Goal: Contribute content: Contribute content

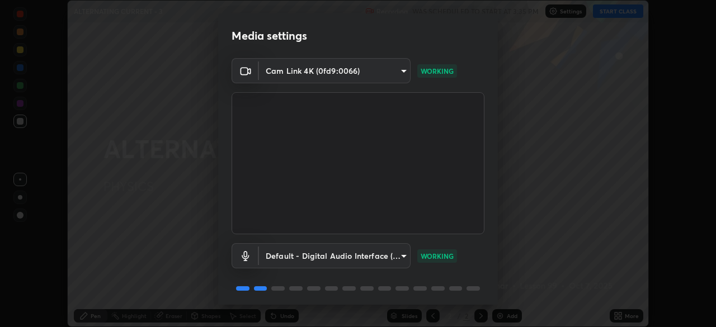
scroll to position [40, 0]
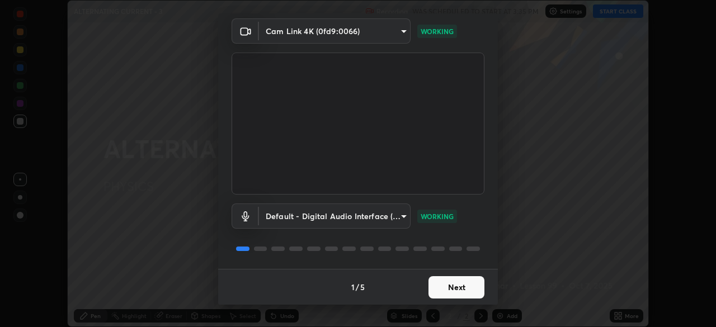
click at [436, 286] on button "Next" at bounding box center [457, 287] width 56 height 22
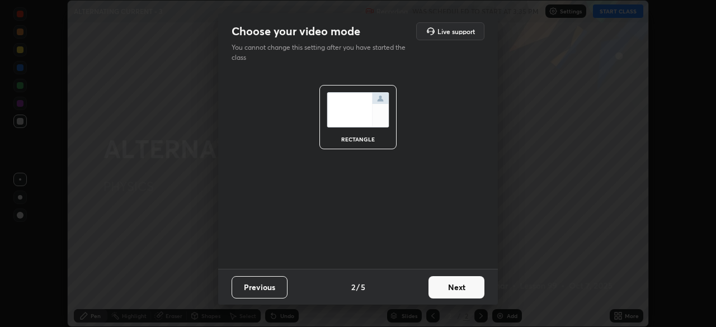
scroll to position [0, 0]
click at [447, 288] on button "Next" at bounding box center [457, 287] width 56 height 22
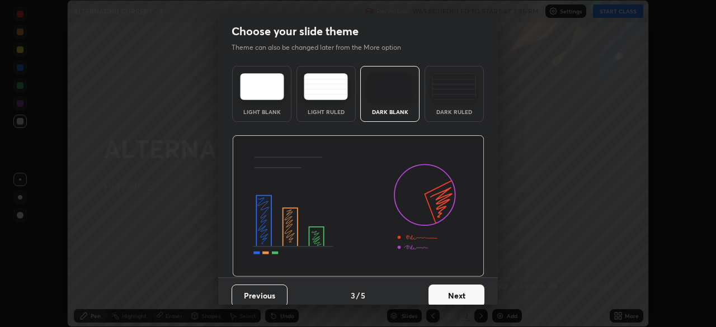
click at [448, 298] on button "Next" at bounding box center [457, 296] width 56 height 22
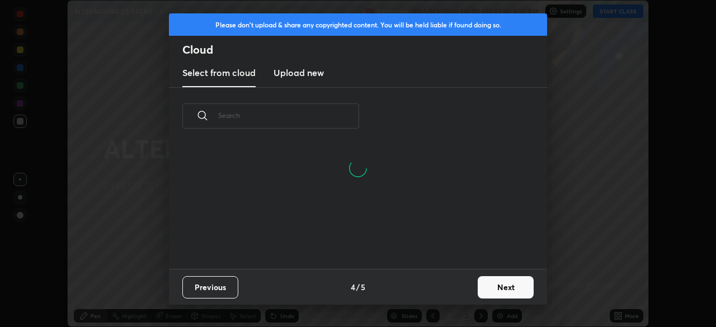
click at [294, 73] on h3 "Upload new" at bounding box center [299, 72] width 50 height 13
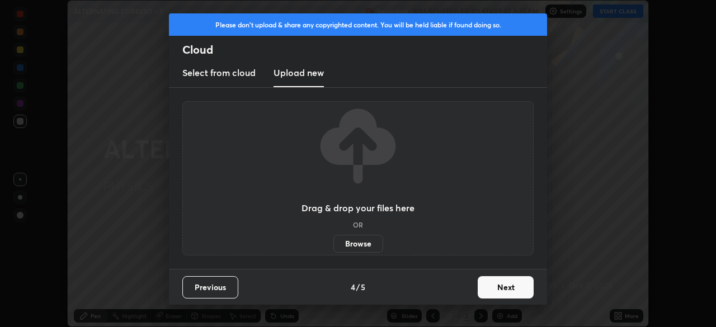
click at [345, 246] on label "Browse" at bounding box center [359, 244] width 50 height 18
click at [334, 246] on input "Browse" at bounding box center [334, 244] width 0 height 18
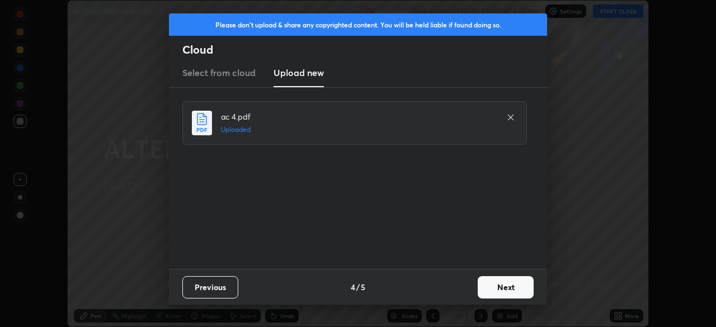
click at [508, 292] on button "Next" at bounding box center [506, 287] width 56 height 22
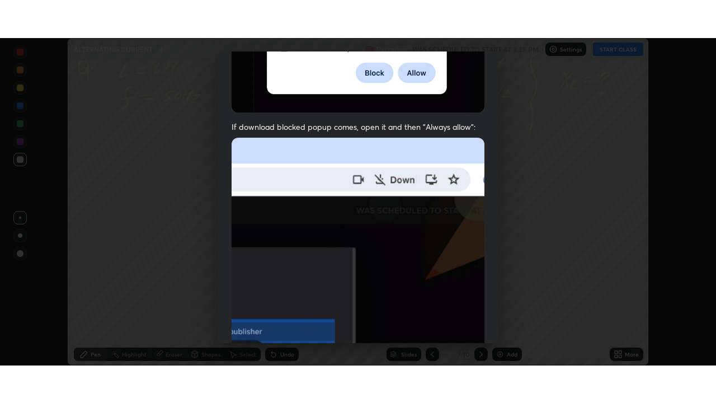
scroll to position [268, 0]
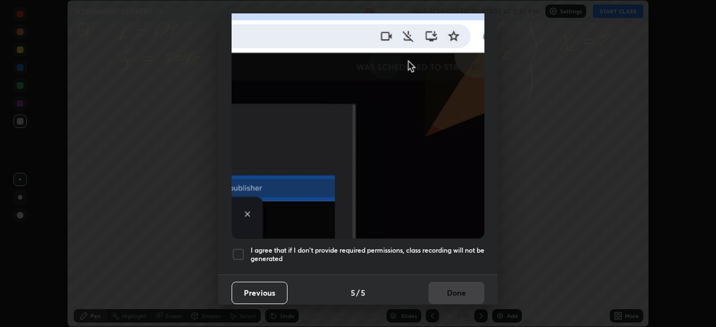
click at [438, 253] on h5 "I agree that if I don't provide required permissions, class recording will not …" at bounding box center [368, 254] width 234 height 17
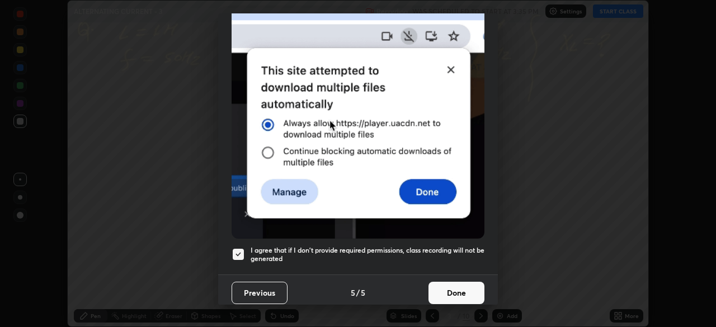
click at [447, 288] on button "Done" at bounding box center [457, 293] width 56 height 22
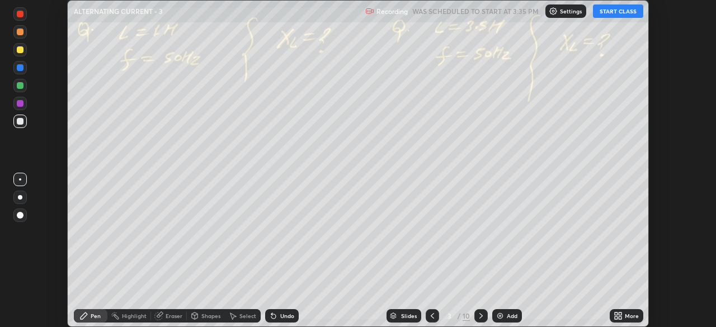
click at [430, 314] on icon at bounding box center [432, 316] width 9 height 9
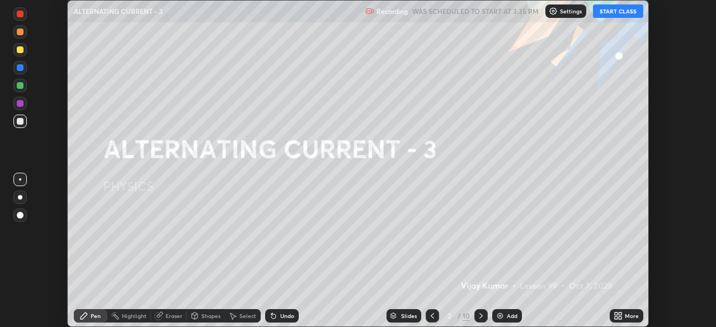
click at [480, 317] on icon at bounding box center [481, 316] width 3 height 6
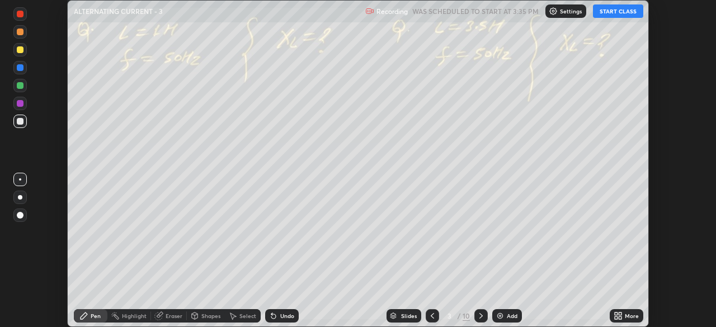
click at [481, 321] on div at bounding box center [481, 315] width 13 height 13
click at [431, 317] on icon at bounding box center [432, 316] width 9 height 9
click at [433, 316] on icon at bounding box center [432, 316] width 9 height 9
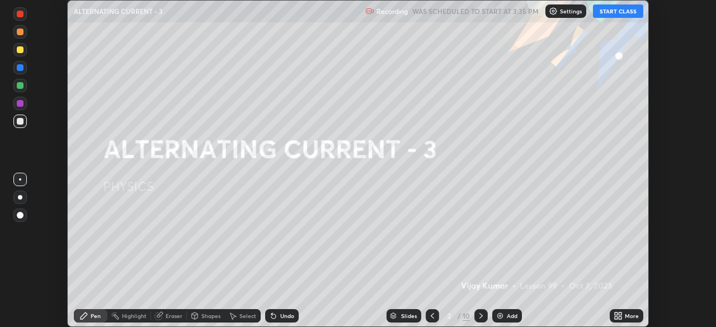
click at [621, 314] on icon at bounding box center [620, 314] width 3 height 3
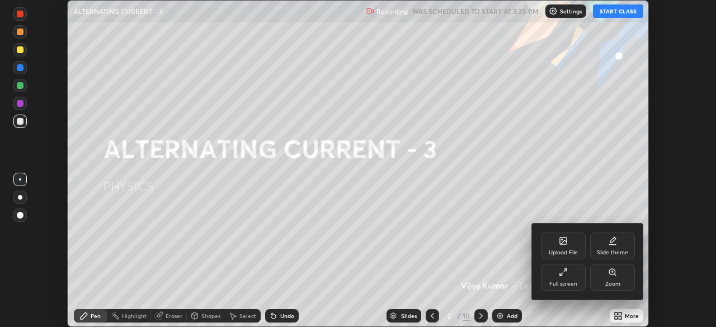
click at [563, 280] on div "Full screen" at bounding box center [563, 277] width 45 height 27
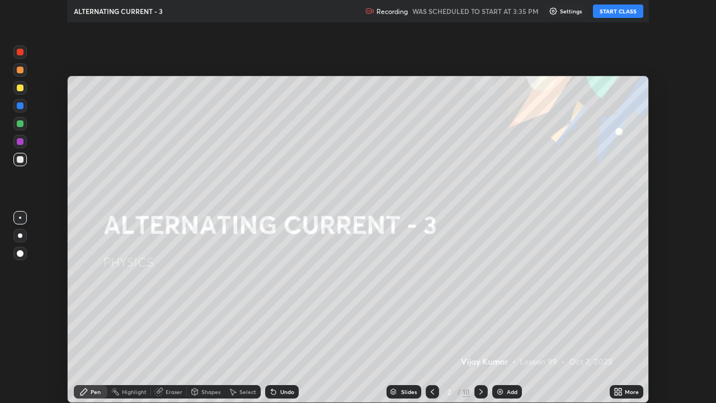
scroll to position [403, 716]
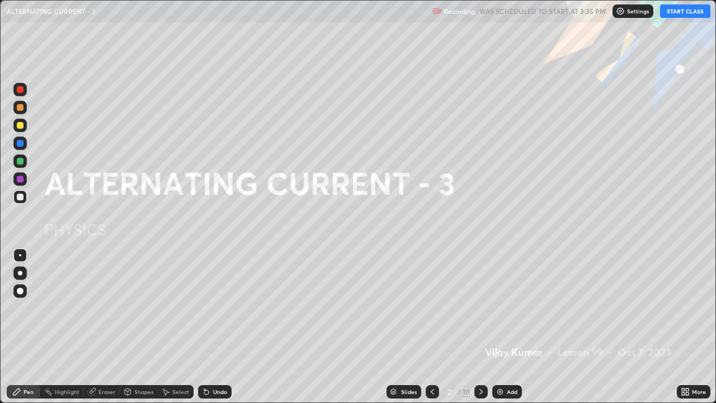
click at [677, 16] on button "START CLASS" at bounding box center [685, 10] width 50 height 13
click at [500, 327] on img at bounding box center [500, 391] width 9 height 9
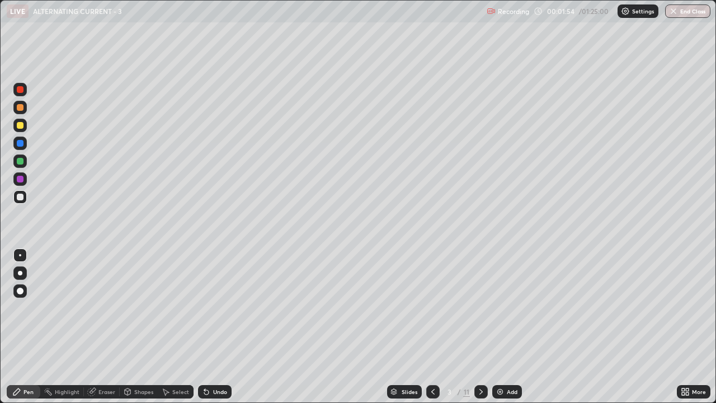
click at [21, 125] on div at bounding box center [20, 125] width 7 height 7
click at [20, 273] on div at bounding box center [20, 273] width 4 height 4
click at [206, 327] on icon at bounding box center [206, 392] width 4 height 4
click at [205, 327] on icon at bounding box center [206, 392] width 4 height 4
click at [206, 327] on icon at bounding box center [206, 391] width 9 height 9
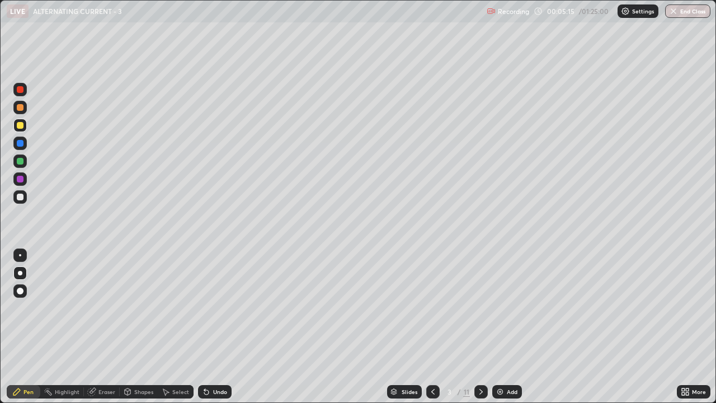
click at [206, 327] on icon at bounding box center [206, 391] width 9 height 9
click at [205, 327] on icon at bounding box center [206, 392] width 4 height 4
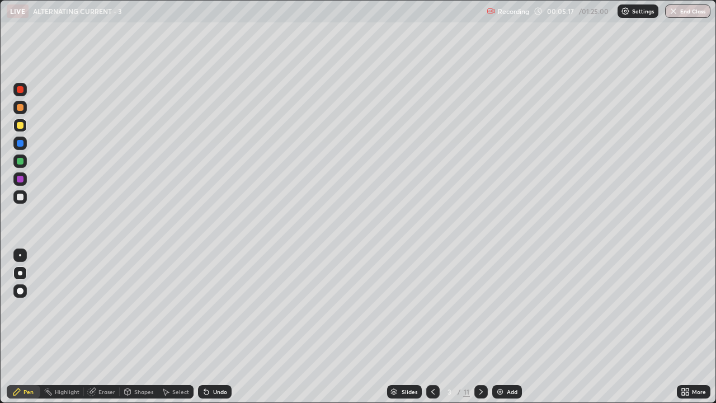
click at [205, 327] on icon at bounding box center [206, 392] width 4 height 4
click at [207, 327] on icon at bounding box center [206, 391] width 9 height 9
click at [503, 327] on img at bounding box center [500, 391] width 9 height 9
click at [218, 327] on div "Undo" at bounding box center [220, 392] width 14 height 6
click at [216, 327] on div "Undo" at bounding box center [220, 392] width 14 height 6
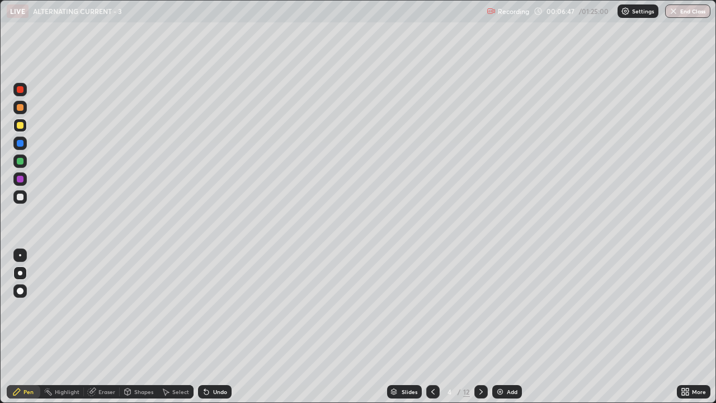
click at [217, 327] on div "Undo" at bounding box center [220, 392] width 14 height 6
click at [205, 327] on icon at bounding box center [206, 392] width 4 height 4
click at [204, 327] on icon at bounding box center [206, 392] width 4 height 4
click at [205, 327] on icon at bounding box center [206, 392] width 4 height 4
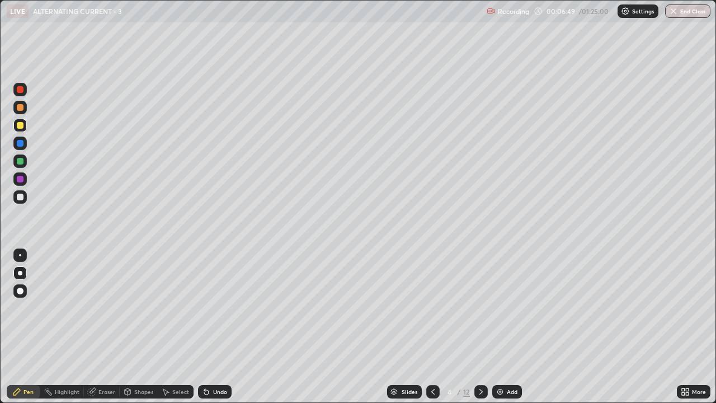
click at [204, 327] on icon at bounding box center [206, 392] width 4 height 4
click at [95, 327] on icon at bounding box center [91, 391] width 9 height 9
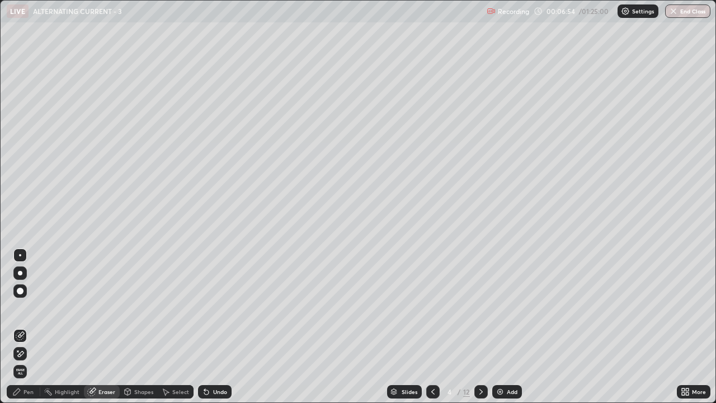
click at [30, 327] on div "Pen" at bounding box center [29, 392] width 10 height 6
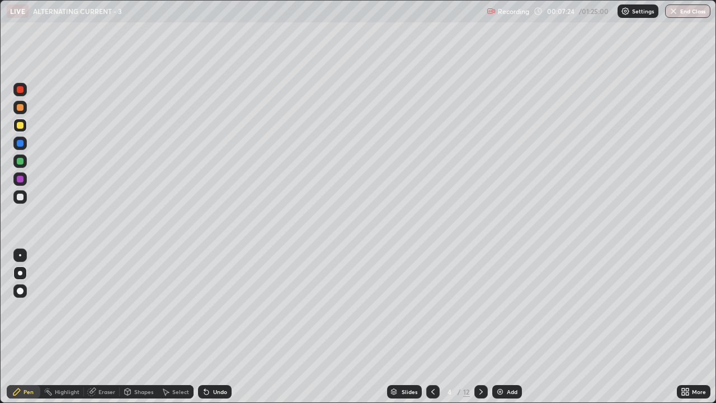
click at [430, 327] on icon at bounding box center [433, 391] width 9 height 9
click at [480, 327] on icon at bounding box center [481, 391] width 9 height 9
click at [22, 196] on div at bounding box center [20, 197] width 7 height 7
click at [432, 327] on icon at bounding box center [433, 391] width 9 height 9
click at [475, 327] on div at bounding box center [481, 391] width 13 height 13
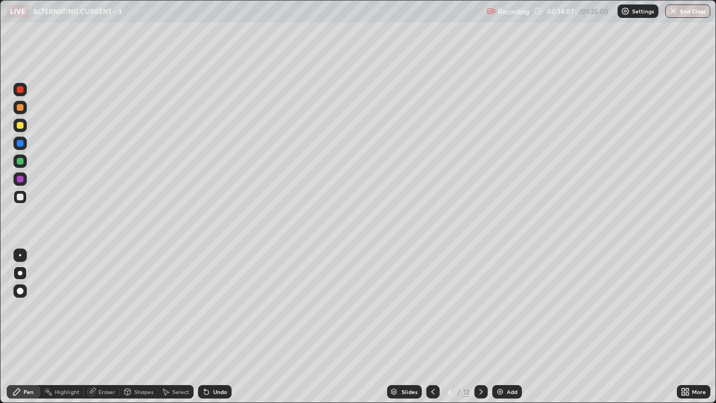
click at [504, 327] on div "Add" at bounding box center [507, 391] width 30 height 13
click at [223, 327] on div "Undo" at bounding box center [215, 391] width 34 height 13
click at [505, 327] on div "Add" at bounding box center [507, 391] width 30 height 13
click at [21, 130] on div at bounding box center [19, 125] width 13 height 13
click at [22, 126] on div at bounding box center [20, 125] width 7 height 7
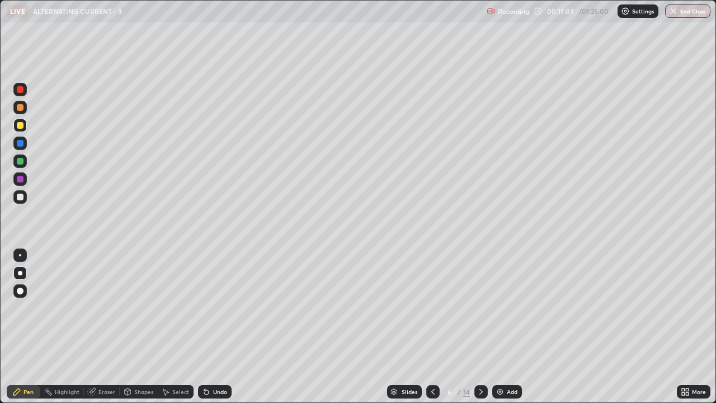
click at [21, 198] on div at bounding box center [20, 197] width 7 height 7
click at [18, 143] on div at bounding box center [20, 143] width 7 height 7
click at [21, 197] on div at bounding box center [20, 197] width 7 height 7
click at [26, 129] on div at bounding box center [19, 125] width 13 height 13
click at [25, 161] on div at bounding box center [19, 160] width 13 height 13
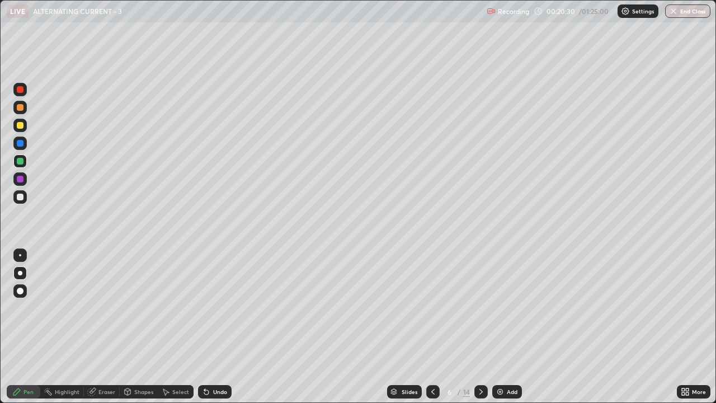
click at [21, 197] on div at bounding box center [20, 197] width 7 height 7
click at [20, 90] on div at bounding box center [20, 89] width 7 height 7
click at [21, 196] on div at bounding box center [20, 197] width 7 height 7
click at [24, 159] on div at bounding box center [19, 160] width 13 height 13
click at [500, 327] on img at bounding box center [500, 391] width 9 height 9
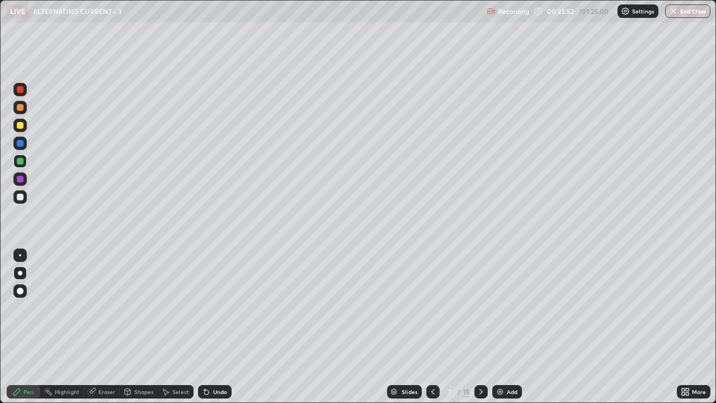
click at [22, 126] on div at bounding box center [20, 125] width 7 height 7
click at [22, 197] on div at bounding box center [20, 197] width 7 height 7
click at [25, 161] on div at bounding box center [19, 160] width 13 height 13
click at [215, 327] on div "Undo" at bounding box center [220, 392] width 14 height 6
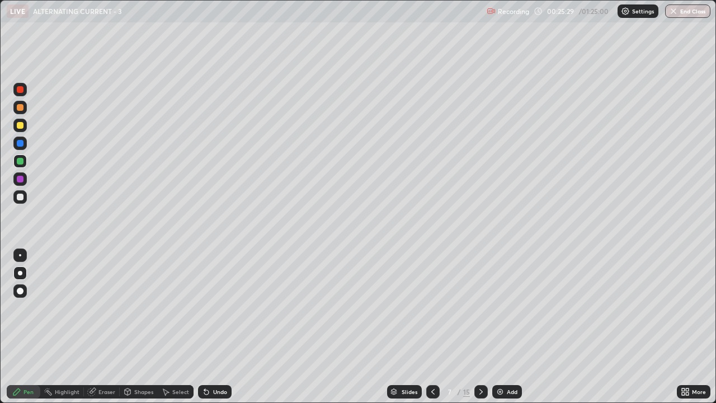
click at [216, 327] on div "Undo" at bounding box center [220, 392] width 14 height 6
click at [217, 327] on div "Undo" at bounding box center [220, 392] width 14 height 6
click at [223, 327] on div "Undo" at bounding box center [220, 392] width 14 height 6
click at [218, 327] on div "Undo" at bounding box center [220, 392] width 14 height 6
click at [214, 327] on div "Undo" at bounding box center [220, 392] width 14 height 6
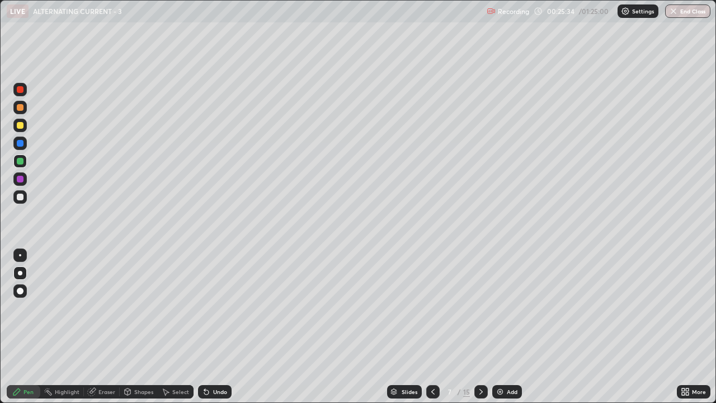
click at [218, 327] on div "Undo" at bounding box center [220, 392] width 14 height 6
click at [21, 197] on div at bounding box center [20, 197] width 7 height 7
click at [209, 327] on icon at bounding box center [206, 391] width 9 height 9
click at [25, 160] on div at bounding box center [19, 160] width 13 height 13
click at [22, 198] on div at bounding box center [20, 197] width 7 height 7
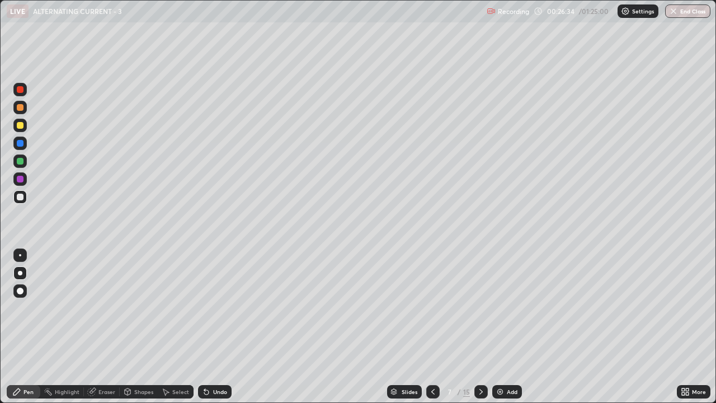
click at [24, 161] on div at bounding box center [19, 160] width 13 height 13
click at [24, 89] on div at bounding box center [19, 89] width 13 height 13
click at [501, 327] on img at bounding box center [500, 391] width 9 height 9
click at [23, 161] on div at bounding box center [20, 161] width 7 height 7
click at [22, 200] on div at bounding box center [20, 197] width 7 height 7
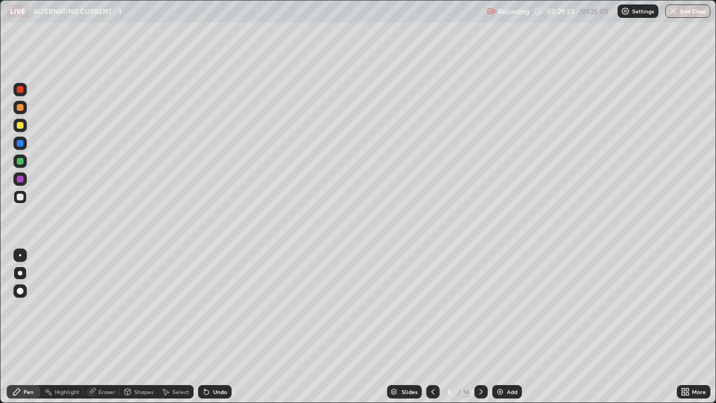
click at [25, 124] on div at bounding box center [19, 125] width 13 height 13
click at [22, 198] on div at bounding box center [20, 197] width 7 height 7
click at [500, 327] on img at bounding box center [500, 391] width 9 height 9
click at [21, 128] on div at bounding box center [20, 125] width 7 height 7
click at [219, 327] on div "Undo" at bounding box center [220, 392] width 14 height 6
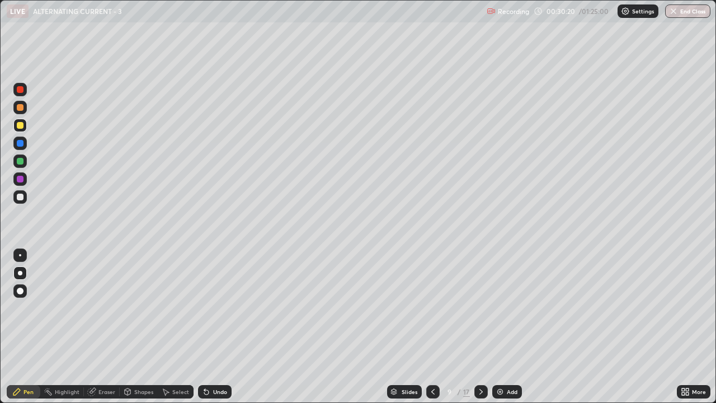
click at [220, 327] on div "Undo" at bounding box center [220, 392] width 14 height 6
click at [21, 197] on div at bounding box center [20, 197] width 7 height 7
click at [21, 161] on div at bounding box center [20, 161] width 7 height 7
click at [209, 327] on icon at bounding box center [206, 391] width 9 height 9
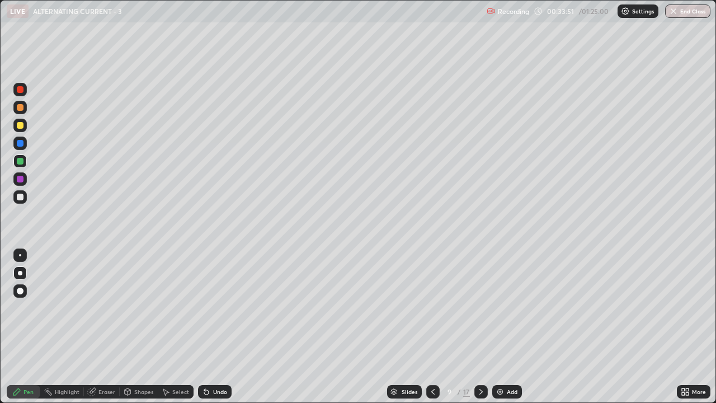
click at [21, 197] on div at bounding box center [20, 197] width 7 height 7
click at [222, 327] on div "Undo" at bounding box center [220, 392] width 14 height 6
click at [26, 158] on div at bounding box center [19, 160] width 13 height 13
click at [498, 327] on img at bounding box center [500, 391] width 9 height 9
click at [22, 122] on div at bounding box center [20, 125] width 7 height 7
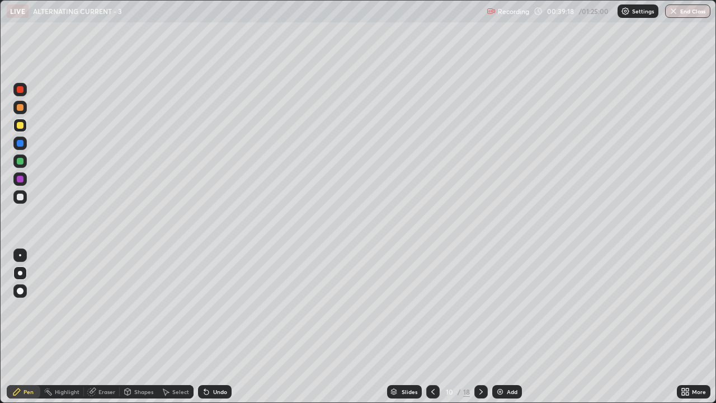
click at [21, 197] on div at bounding box center [20, 197] width 7 height 7
click at [23, 163] on div at bounding box center [20, 161] width 7 height 7
click at [21, 125] on div at bounding box center [20, 125] width 7 height 7
click at [26, 158] on div at bounding box center [19, 160] width 13 height 13
click at [24, 125] on div at bounding box center [19, 125] width 13 height 13
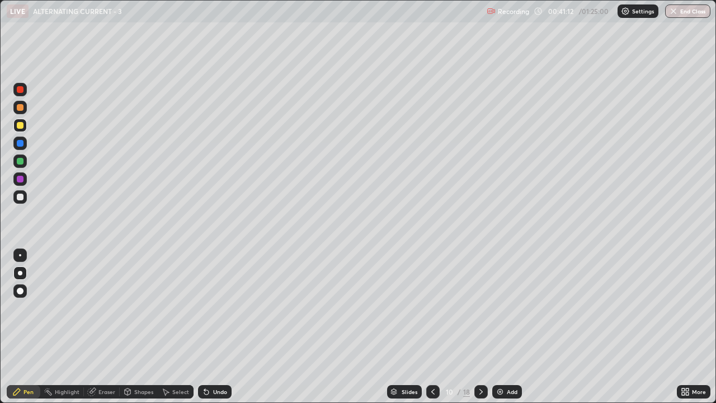
click at [23, 166] on div at bounding box center [19, 160] width 13 height 13
click at [26, 87] on div at bounding box center [19, 89] width 13 height 13
click at [500, 327] on img at bounding box center [500, 391] width 9 height 9
click at [22, 126] on div at bounding box center [20, 125] width 7 height 7
click at [431, 327] on icon at bounding box center [433, 391] width 9 height 9
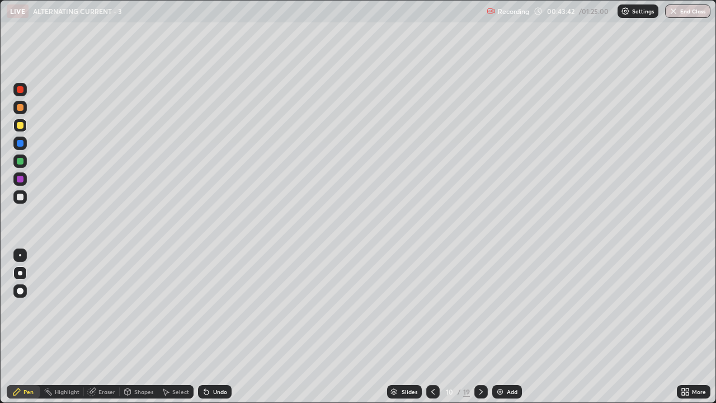
click at [479, 327] on icon at bounding box center [481, 391] width 9 height 9
click at [22, 198] on div at bounding box center [20, 197] width 7 height 7
click at [25, 162] on div at bounding box center [19, 160] width 13 height 13
click at [26, 195] on div at bounding box center [19, 196] width 13 height 13
click at [21, 161] on div at bounding box center [20, 161] width 7 height 7
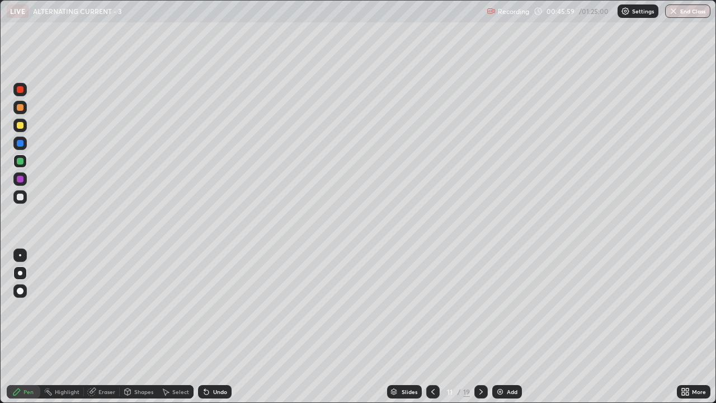
click at [215, 327] on div "Undo" at bounding box center [220, 392] width 14 height 6
click at [212, 327] on div "Undo" at bounding box center [215, 391] width 34 height 13
click at [22, 199] on div at bounding box center [20, 197] width 7 height 7
click at [22, 90] on div at bounding box center [20, 89] width 7 height 7
click at [21, 197] on div at bounding box center [20, 197] width 7 height 7
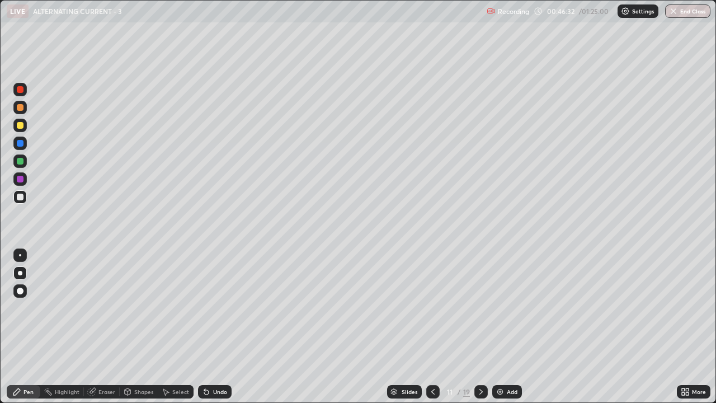
click at [216, 327] on div "Undo" at bounding box center [220, 392] width 14 height 6
click at [218, 327] on div "Undo" at bounding box center [220, 392] width 14 height 6
click at [21, 126] on div at bounding box center [20, 125] width 7 height 7
click at [21, 196] on div at bounding box center [20, 197] width 7 height 7
click at [504, 327] on div "Add" at bounding box center [507, 391] width 30 height 13
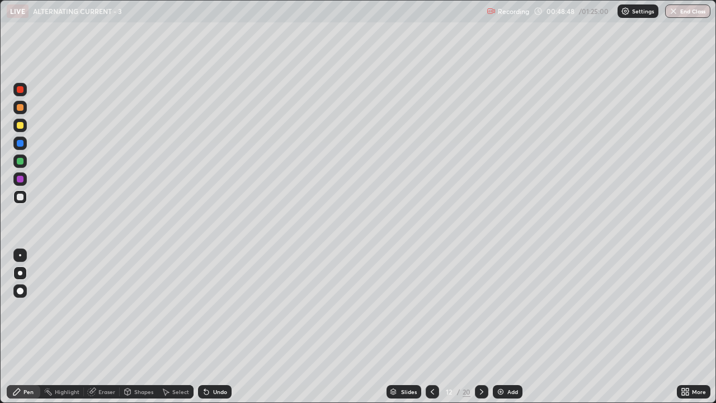
click at [20, 126] on div at bounding box center [20, 125] width 7 height 7
click at [21, 196] on div at bounding box center [20, 197] width 7 height 7
click at [431, 327] on icon at bounding box center [432, 391] width 9 height 9
click at [430, 327] on icon at bounding box center [432, 391] width 9 height 9
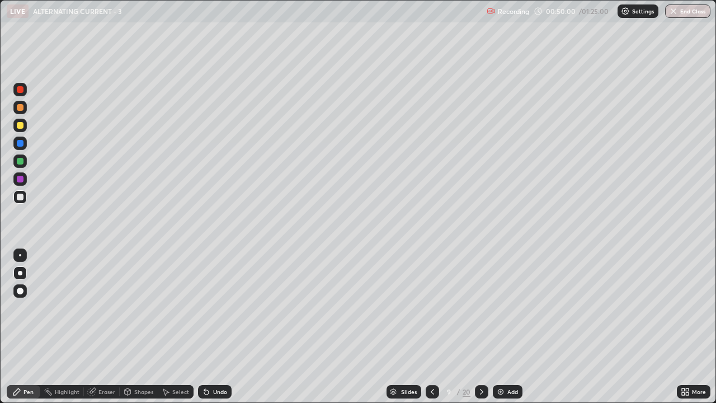
click at [482, 327] on icon at bounding box center [481, 391] width 9 height 9
click at [481, 327] on icon at bounding box center [481, 391] width 9 height 9
click at [216, 327] on div "Undo" at bounding box center [220, 392] width 14 height 6
click at [214, 327] on div "Undo" at bounding box center [220, 392] width 14 height 6
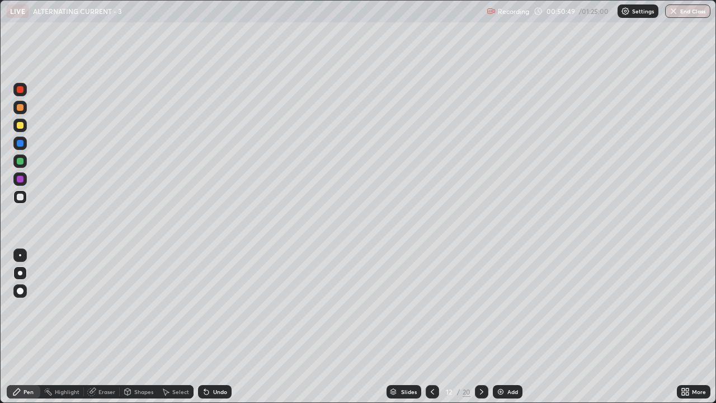
click at [214, 327] on div "Undo" at bounding box center [220, 392] width 14 height 6
click at [215, 327] on div "Undo" at bounding box center [220, 392] width 14 height 6
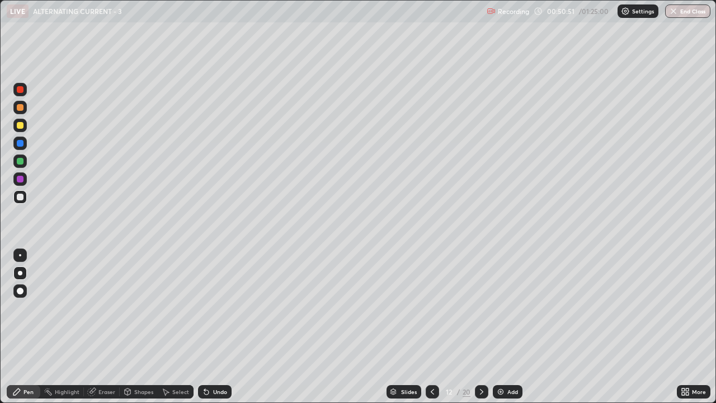
click at [216, 327] on div "Undo" at bounding box center [220, 392] width 14 height 6
click at [21, 161] on div at bounding box center [20, 161] width 7 height 7
click at [25, 197] on div at bounding box center [19, 196] width 13 height 13
click at [213, 327] on div "Undo" at bounding box center [220, 392] width 14 height 6
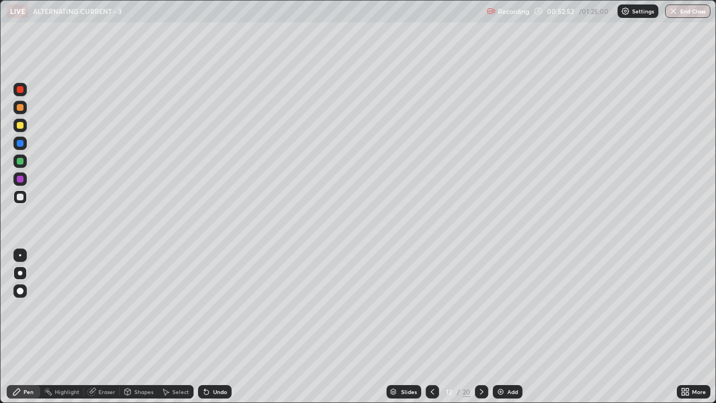
click at [211, 327] on div "Undo" at bounding box center [215, 391] width 34 height 13
click at [213, 327] on div "Undo" at bounding box center [220, 392] width 14 height 6
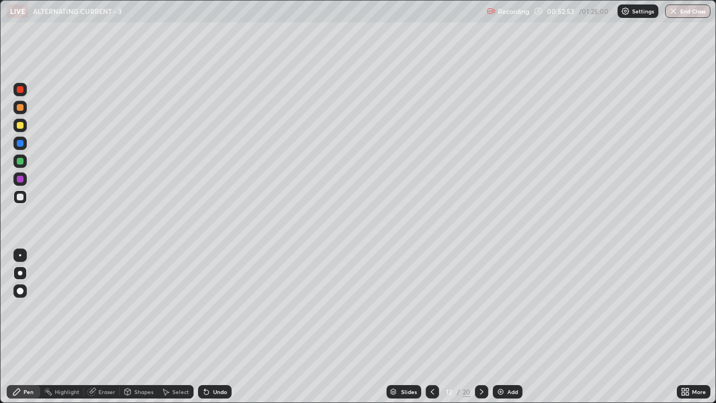
click at [213, 327] on div "Undo" at bounding box center [215, 391] width 34 height 13
click at [22, 163] on div at bounding box center [20, 161] width 7 height 7
click at [510, 327] on div "Add" at bounding box center [513, 392] width 11 height 6
click at [20, 126] on div at bounding box center [20, 125] width 7 height 7
click at [21, 197] on div at bounding box center [20, 197] width 7 height 7
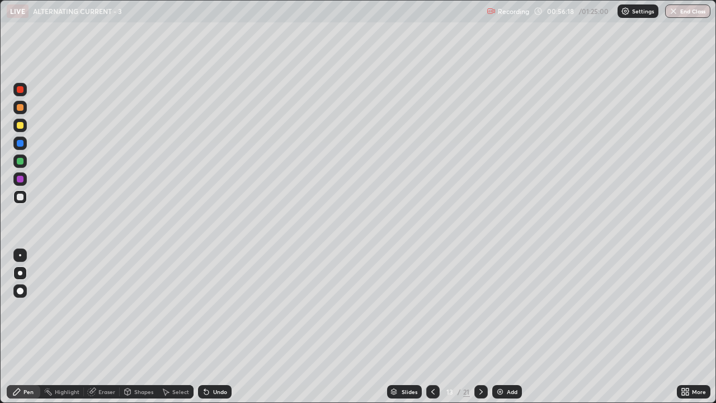
click at [24, 157] on div at bounding box center [19, 160] width 13 height 13
click at [227, 327] on div "Undo" at bounding box center [215, 391] width 34 height 13
click at [224, 327] on div "Undo" at bounding box center [220, 392] width 14 height 6
click at [218, 327] on div "Undo" at bounding box center [220, 392] width 14 height 6
click at [220, 327] on div "Undo" at bounding box center [220, 392] width 14 height 6
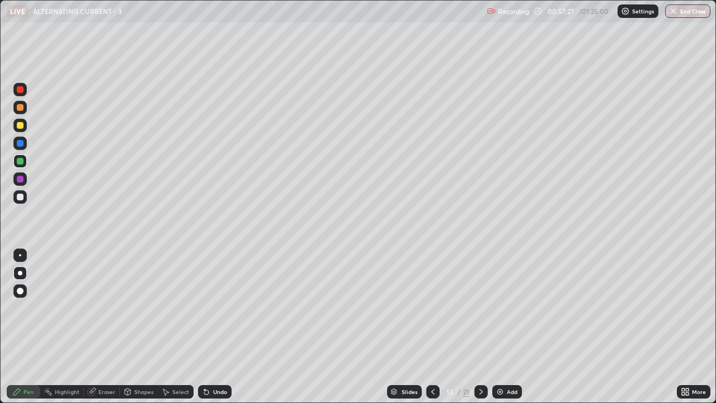
click at [220, 327] on div "Undo" at bounding box center [220, 392] width 14 height 6
click at [222, 327] on div "Undo" at bounding box center [220, 392] width 14 height 6
click at [221, 327] on div "Undo" at bounding box center [220, 392] width 14 height 6
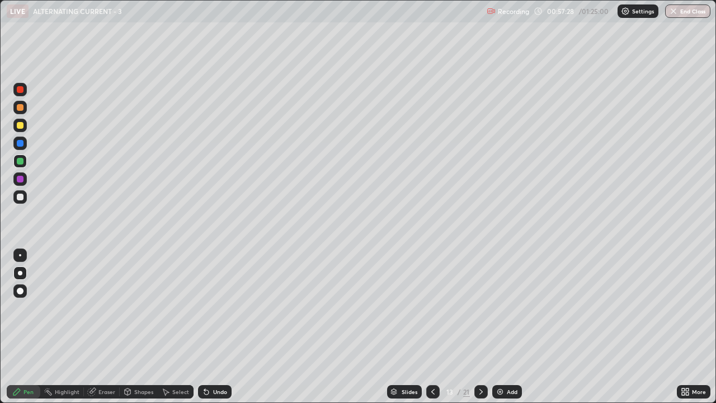
click at [220, 327] on div "Undo" at bounding box center [220, 392] width 14 height 6
click at [219, 327] on div "Undo" at bounding box center [220, 392] width 14 height 6
click at [220, 327] on div "Undo" at bounding box center [220, 392] width 14 height 6
click at [21, 125] on div at bounding box center [20, 125] width 7 height 7
click at [23, 161] on div at bounding box center [20, 161] width 7 height 7
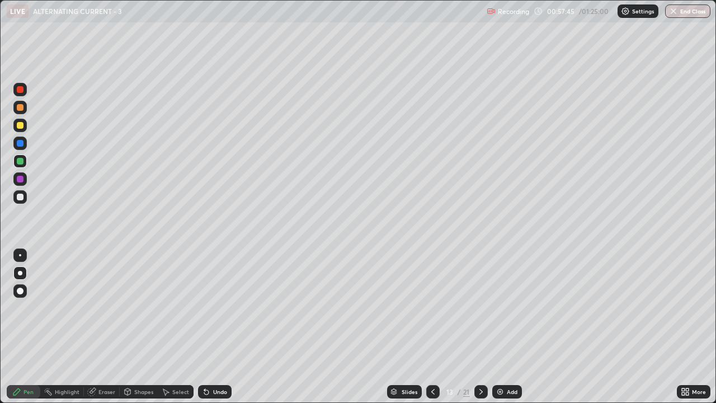
click at [22, 124] on div at bounding box center [20, 125] width 7 height 7
click at [24, 196] on div at bounding box center [19, 196] width 13 height 13
click at [21, 161] on div at bounding box center [20, 161] width 7 height 7
click at [26, 105] on div at bounding box center [19, 107] width 13 height 13
click at [23, 92] on div at bounding box center [19, 89] width 13 height 13
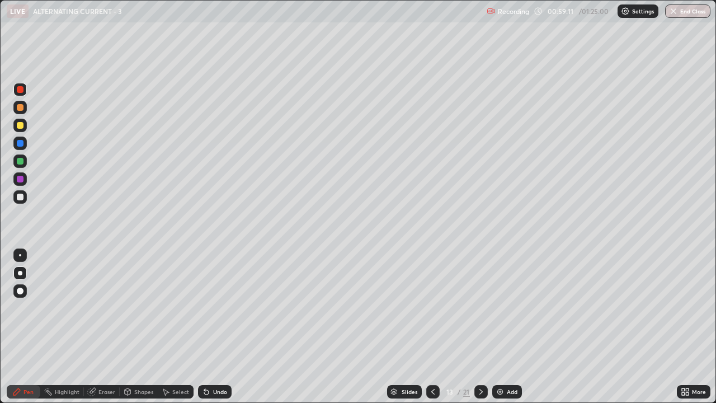
click at [436, 327] on div at bounding box center [432, 391] width 13 height 13
click at [432, 327] on icon at bounding box center [433, 391] width 9 height 9
click at [431, 327] on icon at bounding box center [432, 392] width 3 height 6
click at [480, 327] on icon at bounding box center [481, 392] width 3 height 6
click at [481, 327] on icon at bounding box center [481, 391] width 9 height 9
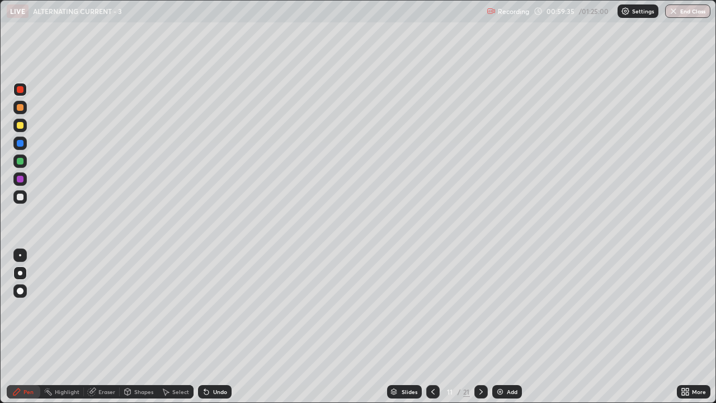
click at [482, 327] on icon at bounding box center [481, 391] width 9 height 9
click at [481, 327] on icon at bounding box center [481, 391] width 9 height 9
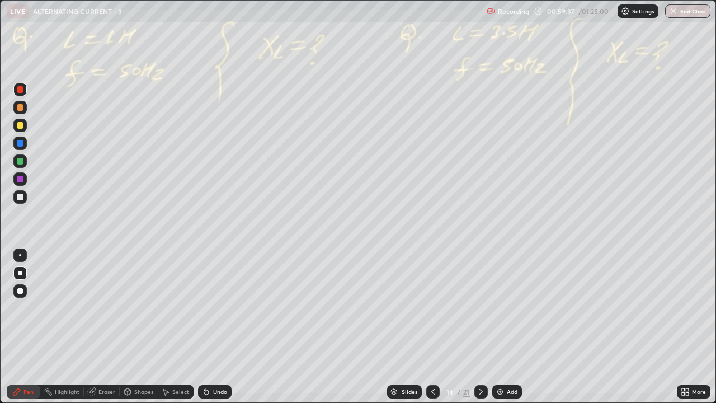
click at [432, 327] on icon at bounding box center [433, 391] width 9 height 9
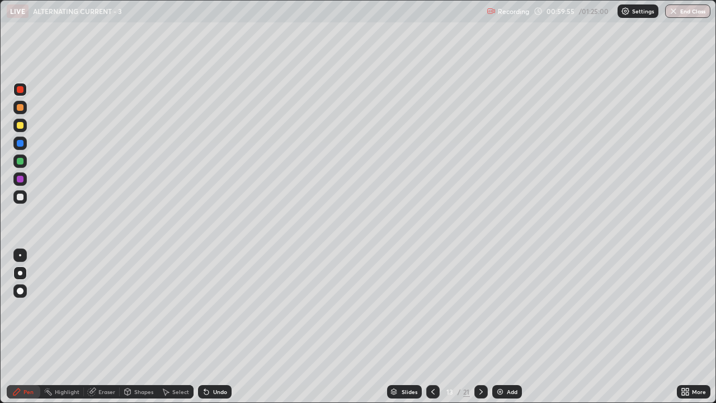
click at [504, 327] on div "Add" at bounding box center [507, 391] width 30 height 13
click at [20, 125] on div at bounding box center [20, 125] width 7 height 7
click at [25, 200] on div at bounding box center [19, 196] width 13 height 13
click at [25, 161] on div at bounding box center [19, 160] width 13 height 13
click at [23, 199] on div at bounding box center [20, 197] width 7 height 7
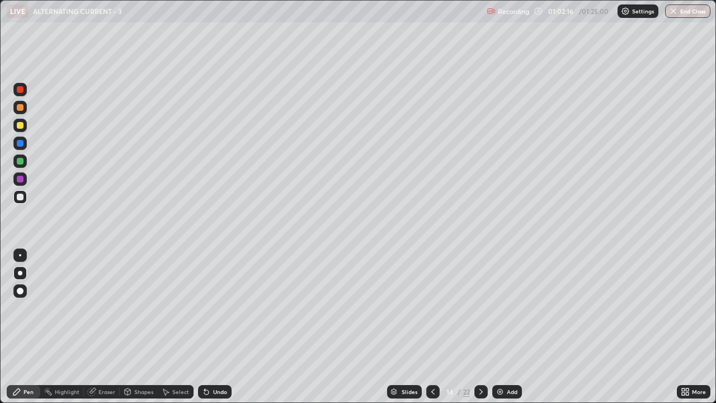
click at [24, 127] on div at bounding box center [19, 125] width 13 height 13
click at [501, 327] on img at bounding box center [500, 391] width 9 height 9
click at [22, 202] on div at bounding box center [19, 196] width 13 height 13
click at [21, 126] on div at bounding box center [20, 125] width 7 height 7
click at [213, 327] on div "Undo" at bounding box center [220, 392] width 14 height 6
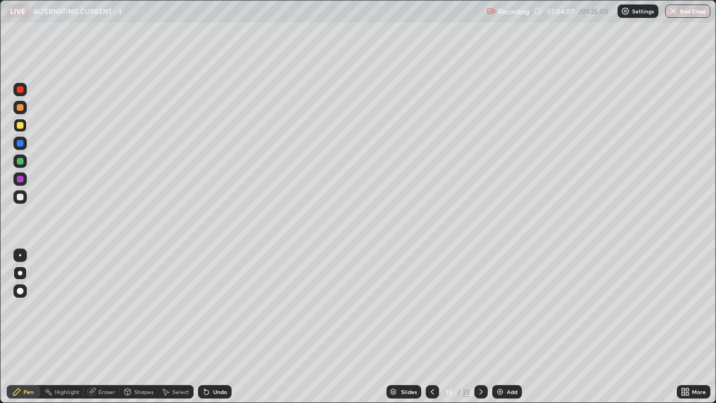
click at [213, 327] on div "Undo" at bounding box center [220, 392] width 14 height 6
click at [210, 327] on div "Undo" at bounding box center [215, 391] width 34 height 13
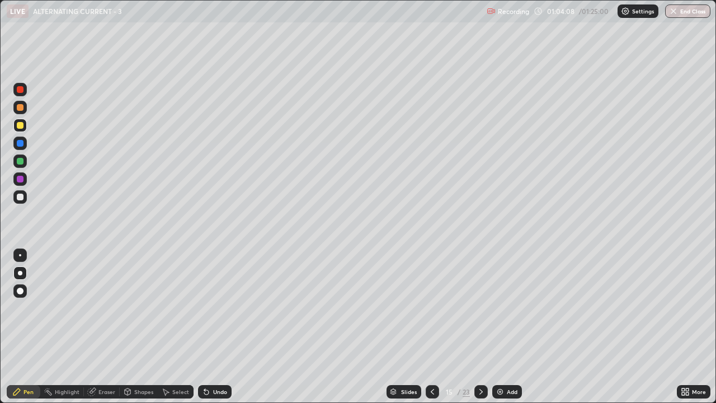
click at [209, 327] on icon at bounding box center [206, 391] width 9 height 9
click at [205, 327] on icon at bounding box center [206, 392] width 4 height 4
click at [217, 327] on div "Undo" at bounding box center [220, 392] width 14 height 6
click at [215, 327] on div "Undo" at bounding box center [220, 392] width 14 height 6
click at [216, 327] on div "Undo" at bounding box center [220, 392] width 14 height 6
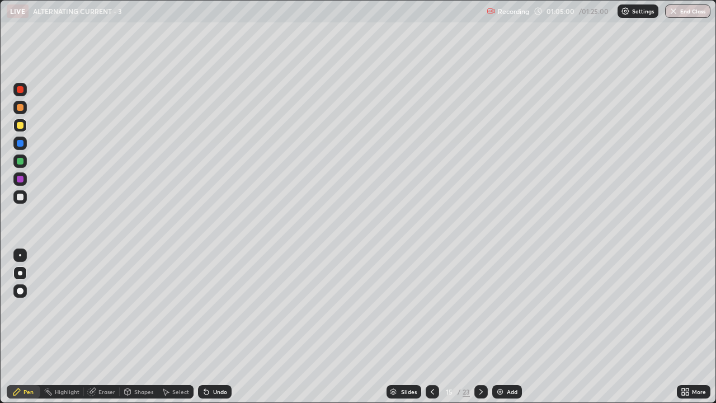
click at [222, 327] on div "Undo" at bounding box center [220, 392] width 14 height 6
click at [22, 162] on div at bounding box center [20, 161] width 7 height 7
click at [22, 87] on div at bounding box center [20, 89] width 7 height 7
click at [219, 327] on div "Undo" at bounding box center [220, 392] width 14 height 6
click at [25, 161] on div at bounding box center [19, 160] width 13 height 13
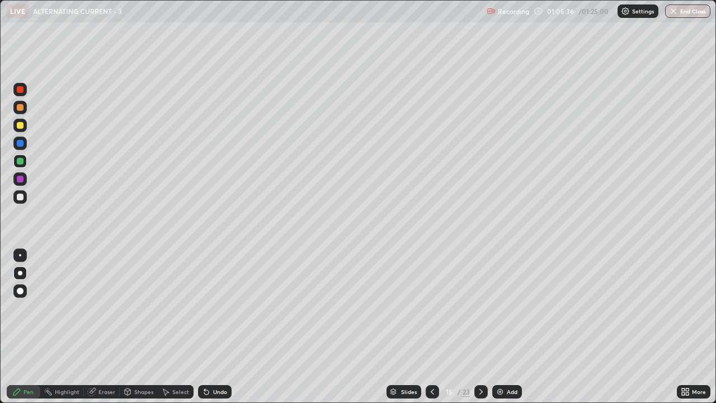
click at [214, 327] on div "Undo" at bounding box center [220, 392] width 14 height 6
click at [215, 327] on div "Undo" at bounding box center [220, 392] width 14 height 6
click at [214, 327] on div "Undo" at bounding box center [220, 392] width 14 height 6
click at [217, 327] on div "Undo" at bounding box center [215, 391] width 34 height 13
click at [217, 327] on div "Undo" at bounding box center [220, 392] width 14 height 6
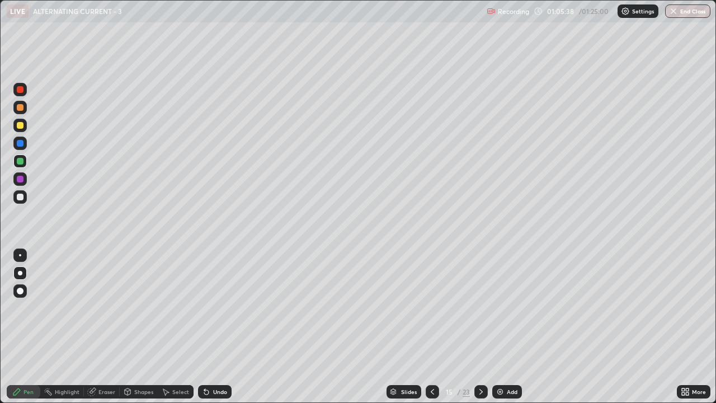
click at [26, 162] on div at bounding box center [19, 160] width 13 height 13
click at [23, 162] on div at bounding box center [20, 161] width 7 height 7
click at [217, 327] on div "Undo" at bounding box center [220, 392] width 14 height 6
click at [21, 196] on div at bounding box center [20, 197] width 7 height 7
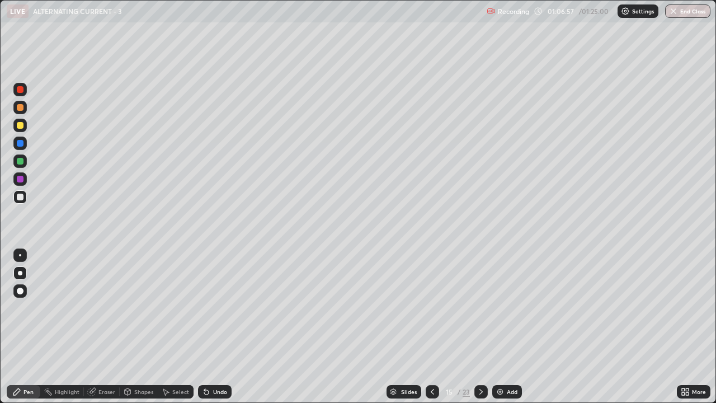
click at [21, 123] on div at bounding box center [20, 125] width 7 height 7
click at [25, 88] on div at bounding box center [19, 89] width 13 height 13
click at [24, 125] on div at bounding box center [19, 125] width 13 height 13
click at [22, 163] on div at bounding box center [20, 161] width 7 height 7
click at [219, 327] on div "Undo" at bounding box center [220, 392] width 14 height 6
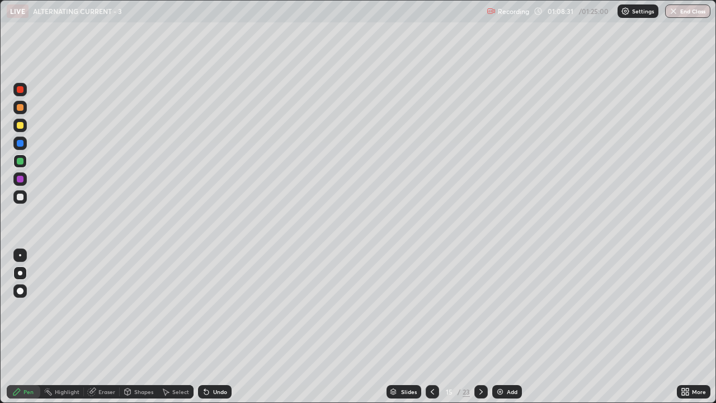
click at [224, 327] on div "Undo" at bounding box center [220, 392] width 14 height 6
click at [223, 327] on div "Undo" at bounding box center [215, 391] width 34 height 13
click at [220, 327] on div "Undo" at bounding box center [220, 392] width 14 height 6
click at [219, 327] on div "Undo" at bounding box center [220, 392] width 14 height 6
click at [220, 327] on div "Undo" at bounding box center [220, 392] width 14 height 6
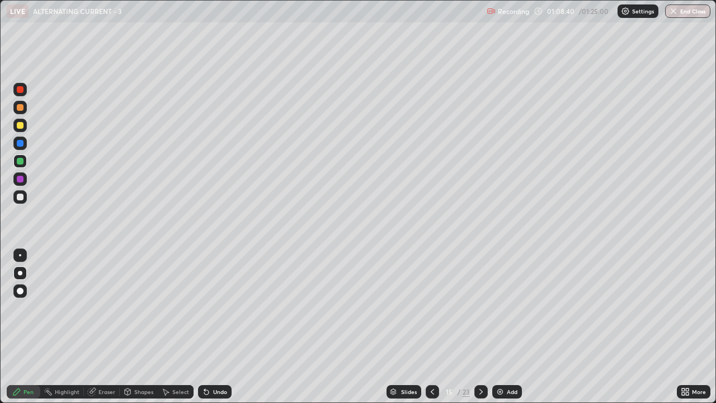
click at [220, 327] on div "Undo" at bounding box center [220, 392] width 14 height 6
click at [485, 327] on div at bounding box center [481, 391] width 13 height 13
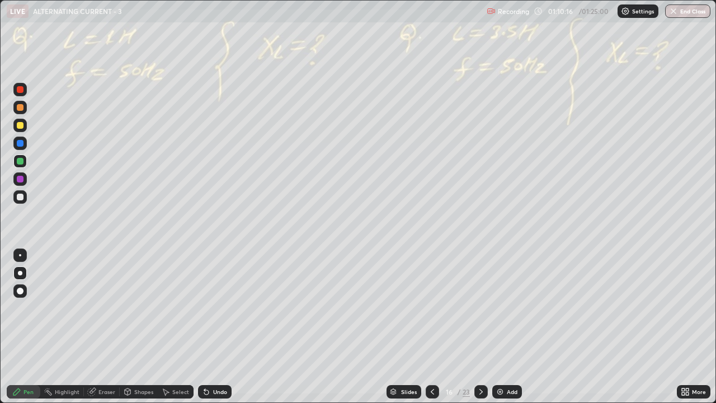
click at [21, 198] on div at bounding box center [20, 197] width 7 height 7
click at [210, 327] on div "Undo" at bounding box center [215, 391] width 34 height 13
click at [431, 327] on icon at bounding box center [432, 391] width 9 height 9
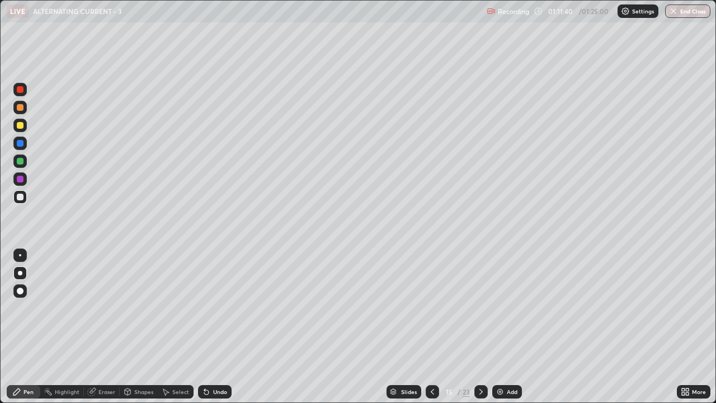
click at [433, 327] on icon at bounding box center [432, 391] width 9 height 9
click at [485, 327] on div at bounding box center [481, 391] width 13 height 13
click at [216, 327] on div "Undo" at bounding box center [220, 392] width 14 height 6
click at [218, 327] on div "Undo" at bounding box center [215, 391] width 34 height 13
click at [217, 327] on div "Undo" at bounding box center [215, 391] width 34 height 13
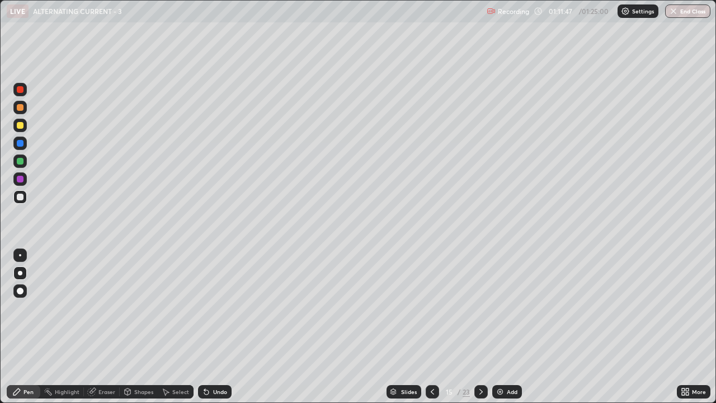
click at [215, 327] on div "Undo" at bounding box center [220, 392] width 14 height 6
click at [217, 327] on div "Undo" at bounding box center [220, 392] width 14 height 6
click at [20, 90] on div at bounding box center [20, 89] width 7 height 7
click at [480, 327] on icon at bounding box center [481, 391] width 9 height 9
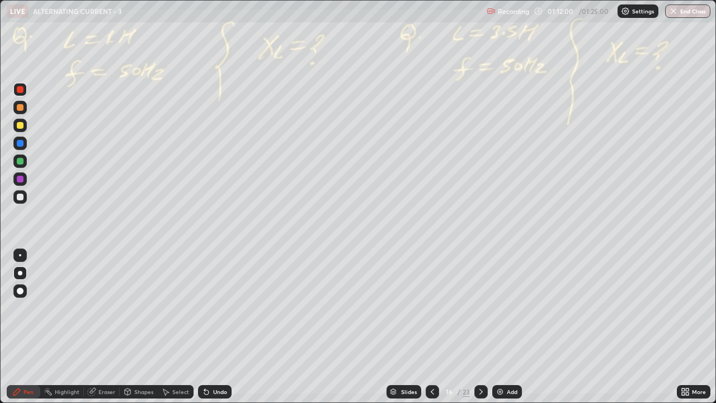
click at [431, 327] on icon at bounding box center [432, 391] width 9 height 9
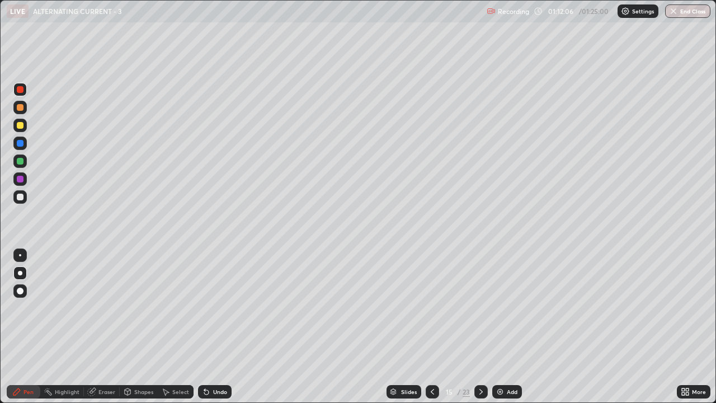
click at [480, 327] on icon at bounding box center [481, 391] width 9 height 9
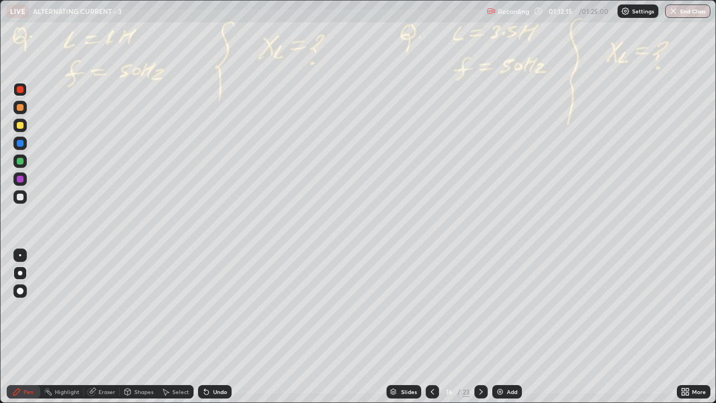
click at [24, 196] on div at bounding box center [19, 196] width 13 height 13
click at [479, 327] on icon at bounding box center [481, 391] width 9 height 9
click at [481, 327] on icon at bounding box center [481, 391] width 9 height 9
click at [480, 327] on icon at bounding box center [481, 391] width 9 height 9
click at [207, 327] on icon at bounding box center [206, 392] width 4 height 4
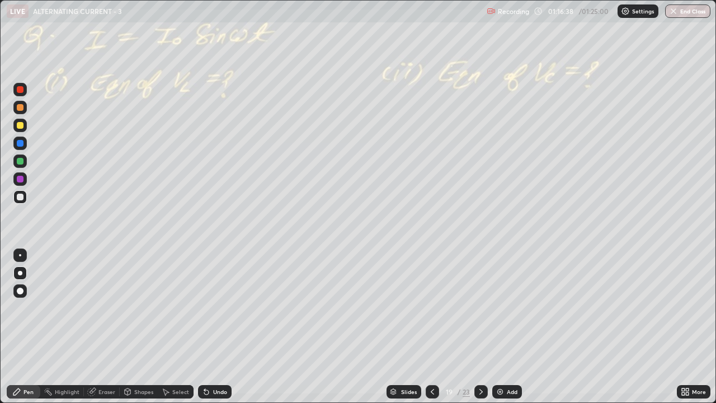
click at [24, 164] on div at bounding box center [19, 160] width 13 height 13
click at [23, 197] on div at bounding box center [20, 197] width 7 height 7
click at [220, 327] on div "Undo" at bounding box center [220, 392] width 14 height 6
click at [218, 327] on div "Undo" at bounding box center [220, 392] width 14 height 6
click at [215, 327] on div "Undo" at bounding box center [220, 392] width 14 height 6
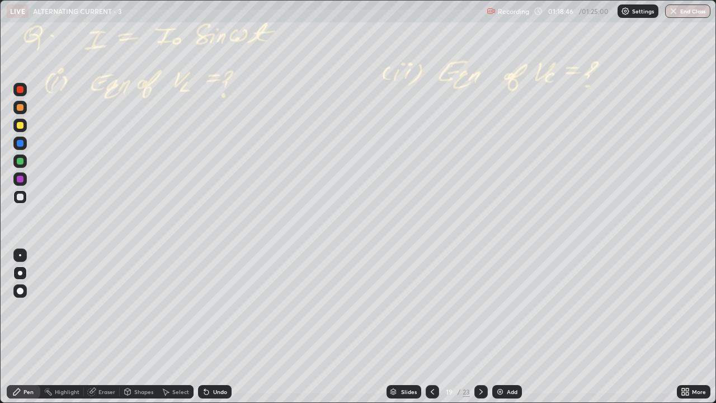
click at [223, 327] on div "Undo" at bounding box center [220, 392] width 14 height 6
click at [222, 327] on div "Undo" at bounding box center [220, 392] width 14 height 6
click at [220, 327] on div "Undo" at bounding box center [220, 392] width 14 height 6
click at [219, 327] on div "Undo" at bounding box center [220, 392] width 14 height 6
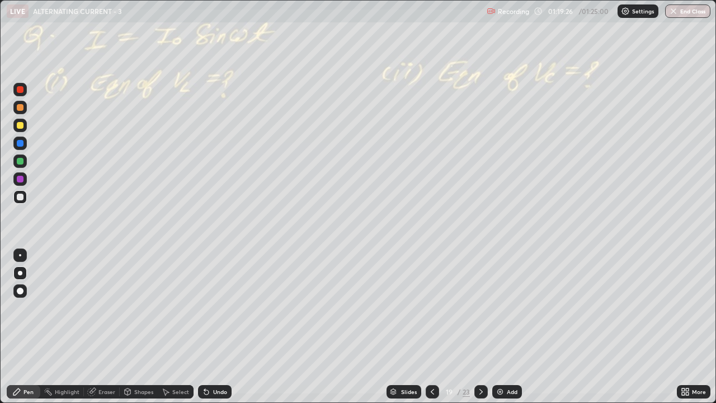
click at [217, 327] on div "Undo" at bounding box center [220, 392] width 14 height 6
click at [221, 327] on div "Undo" at bounding box center [220, 392] width 14 height 6
click at [223, 327] on div "Undo" at bounding box center [220, 392] width 14 height 6
click at [225, 327] on div "Undo" at bounding box center [220, 392] width 14 height 6
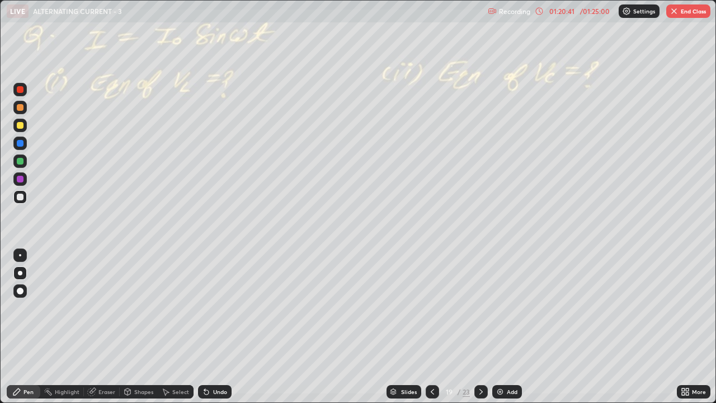
click at [216, 327] on div "Undo" at bounding box center [220, 392] width 14 height 6
click at [222, 327] on div "Undo" at bounding box center [220, 392] width 14 height 6
click at [685, 10] on button "End Class" at bounding box center [688, 10] width 44 height 13
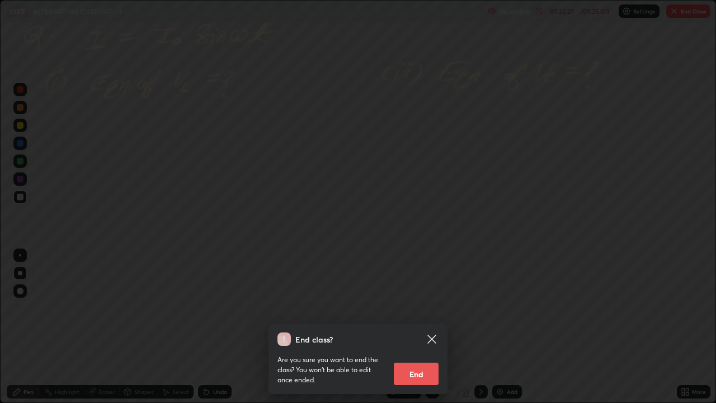
click at [408, 327] on button "End" at bounding box center [416, 374] width 45 height 22
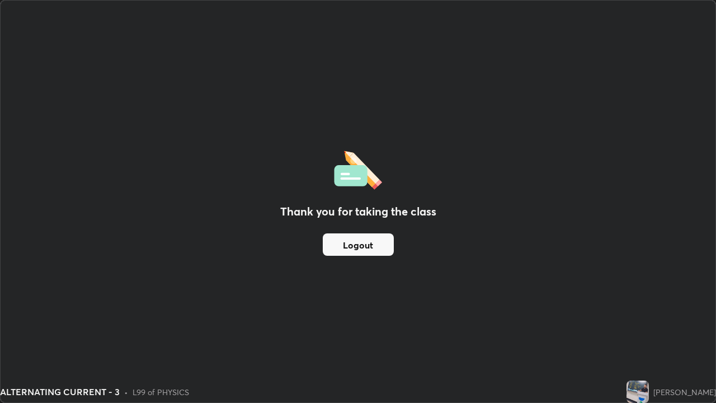
click at [345, 247] on button "Logout" at bounding box center [358, 244] width 71 height 22
